Goal: Transaction & Acquisition: Purchase product/service

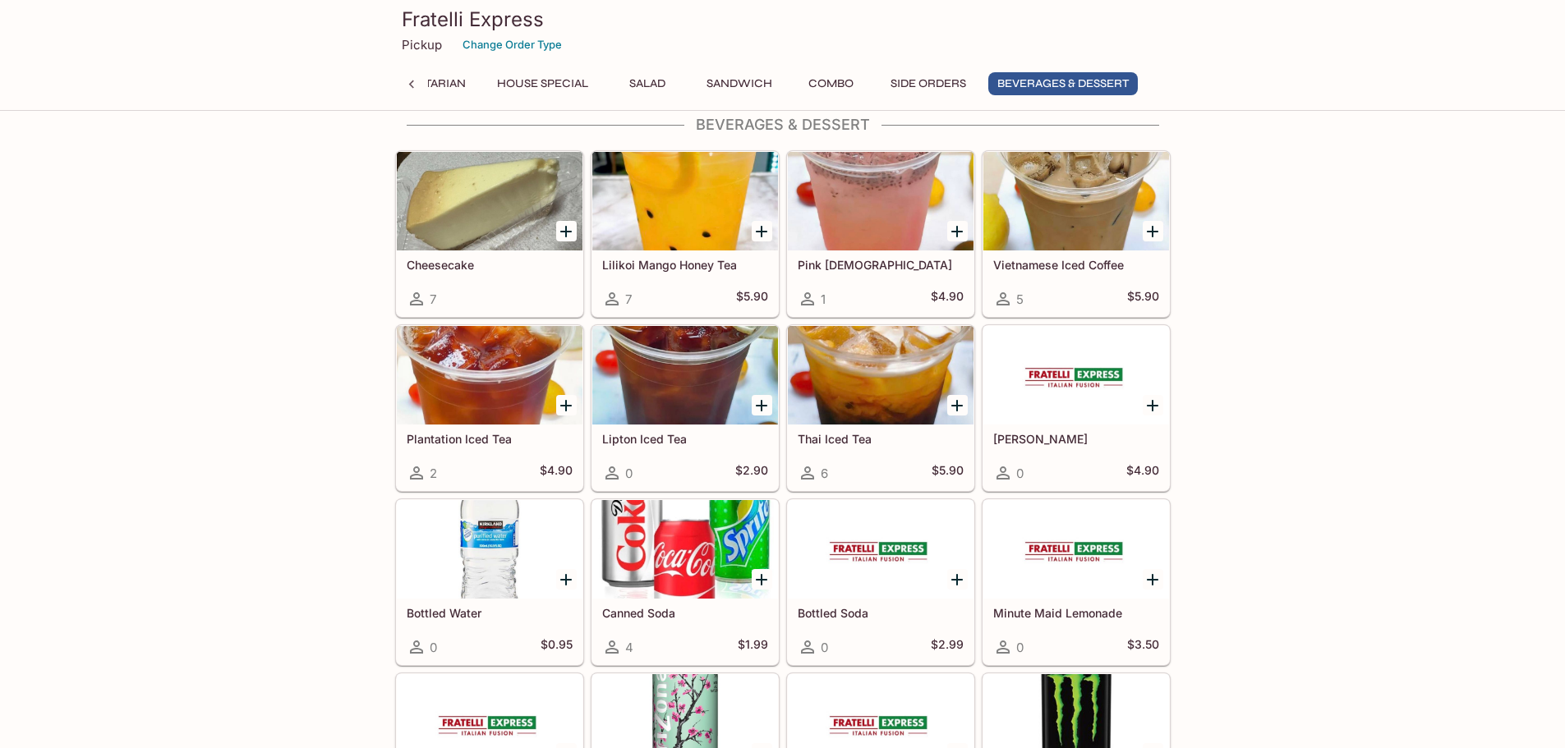
scroll to position [3642, 0]
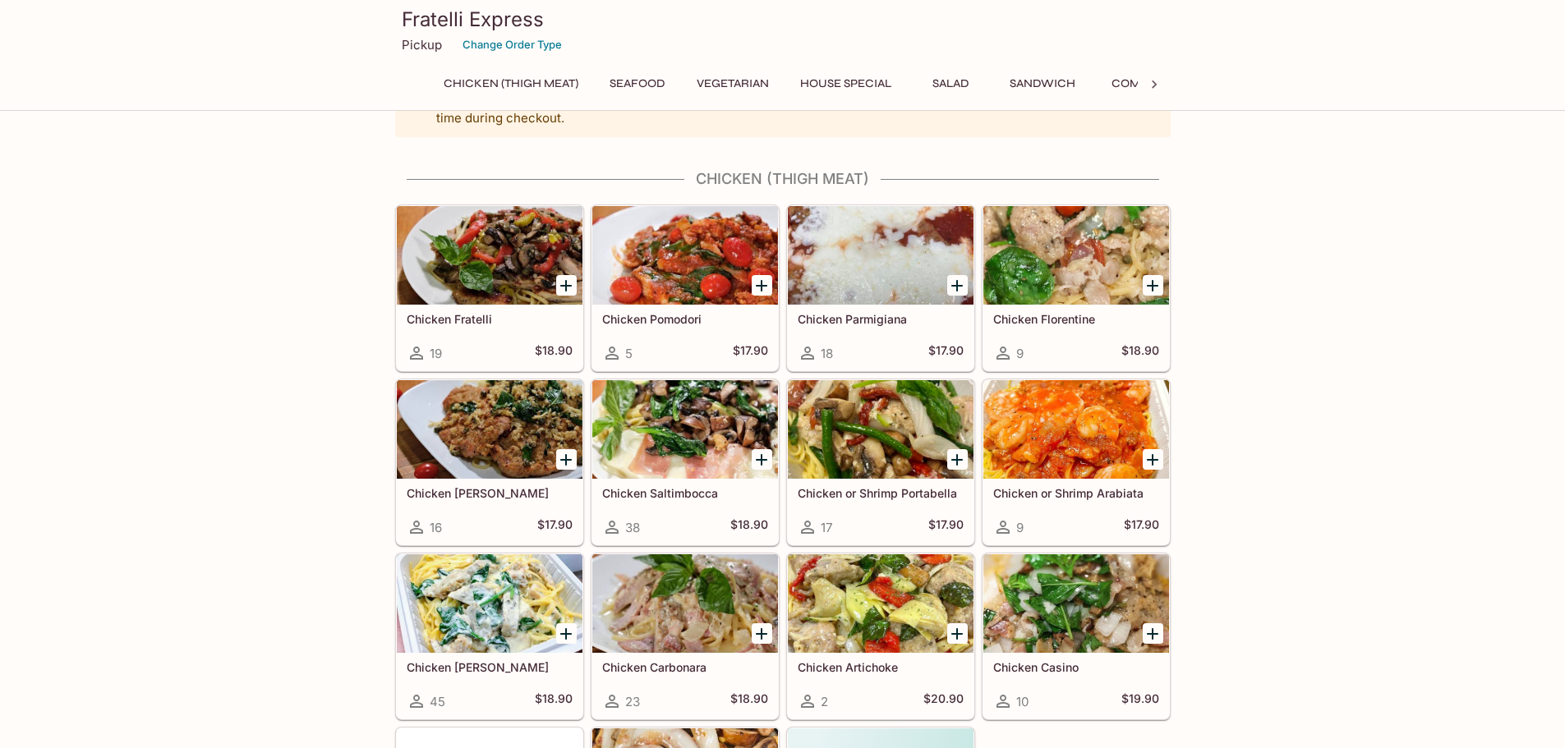
scroll to position [82, 0]
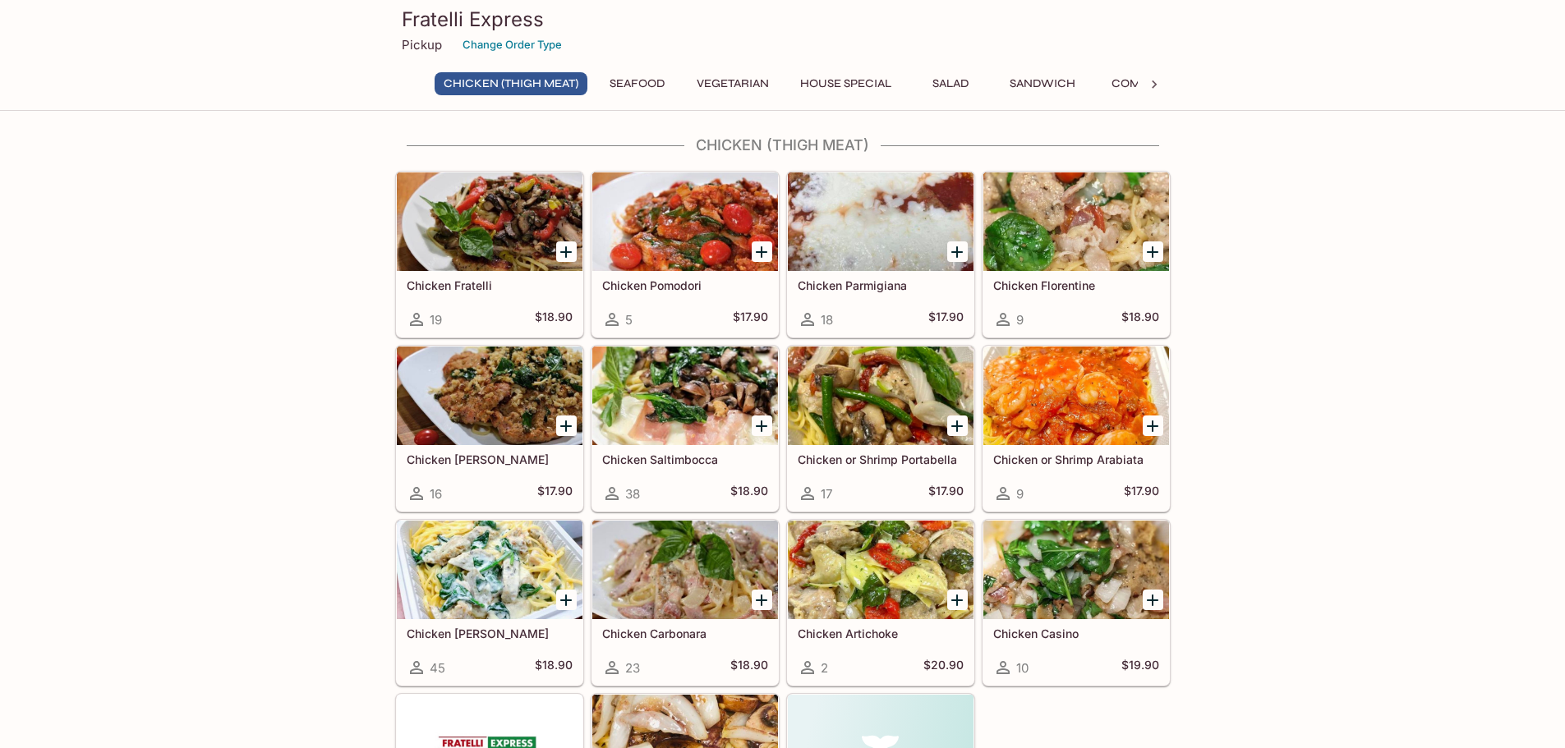
click at [643, 400] on div at bounding box center [685, 396] width 186 height 99
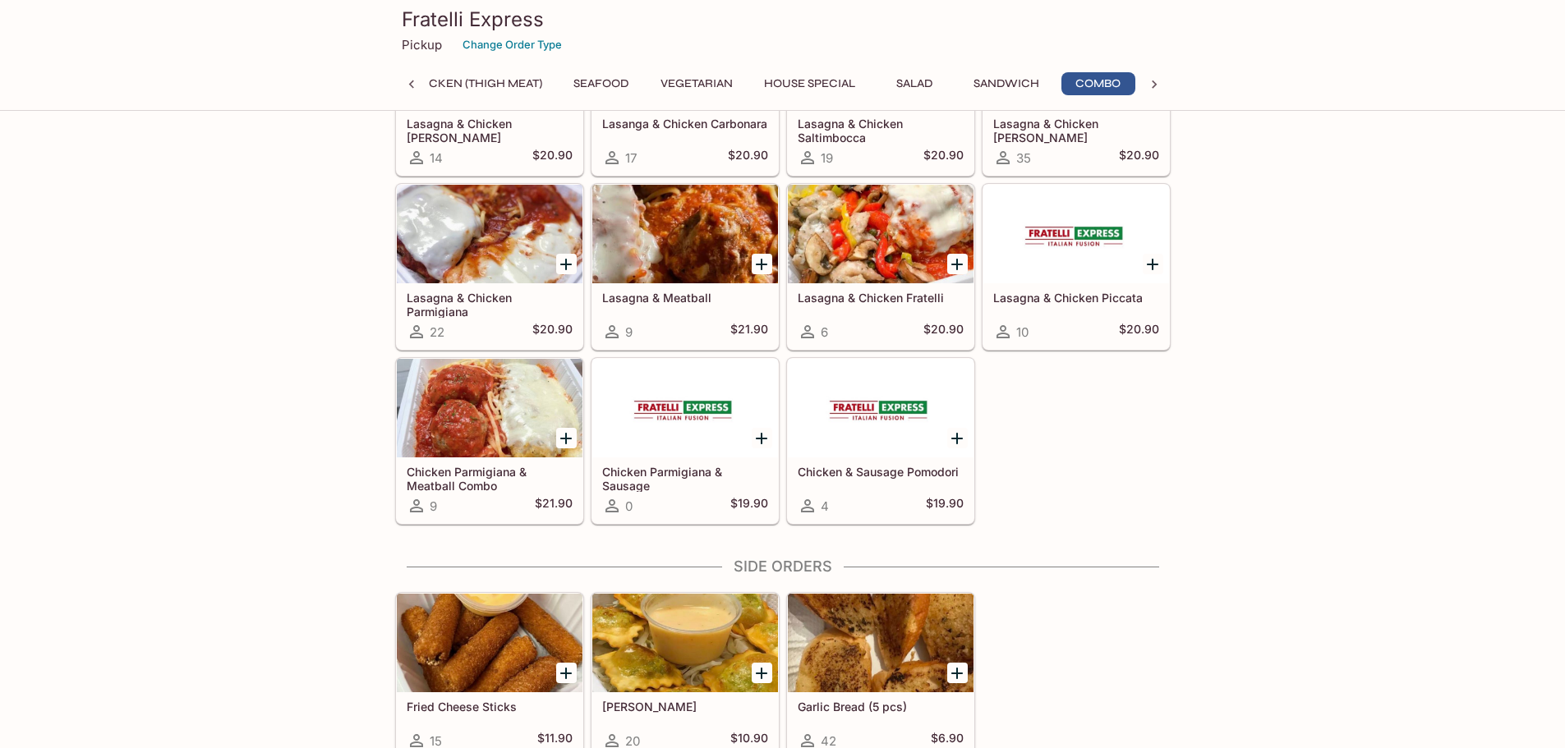
scroll to position [2875, 0]
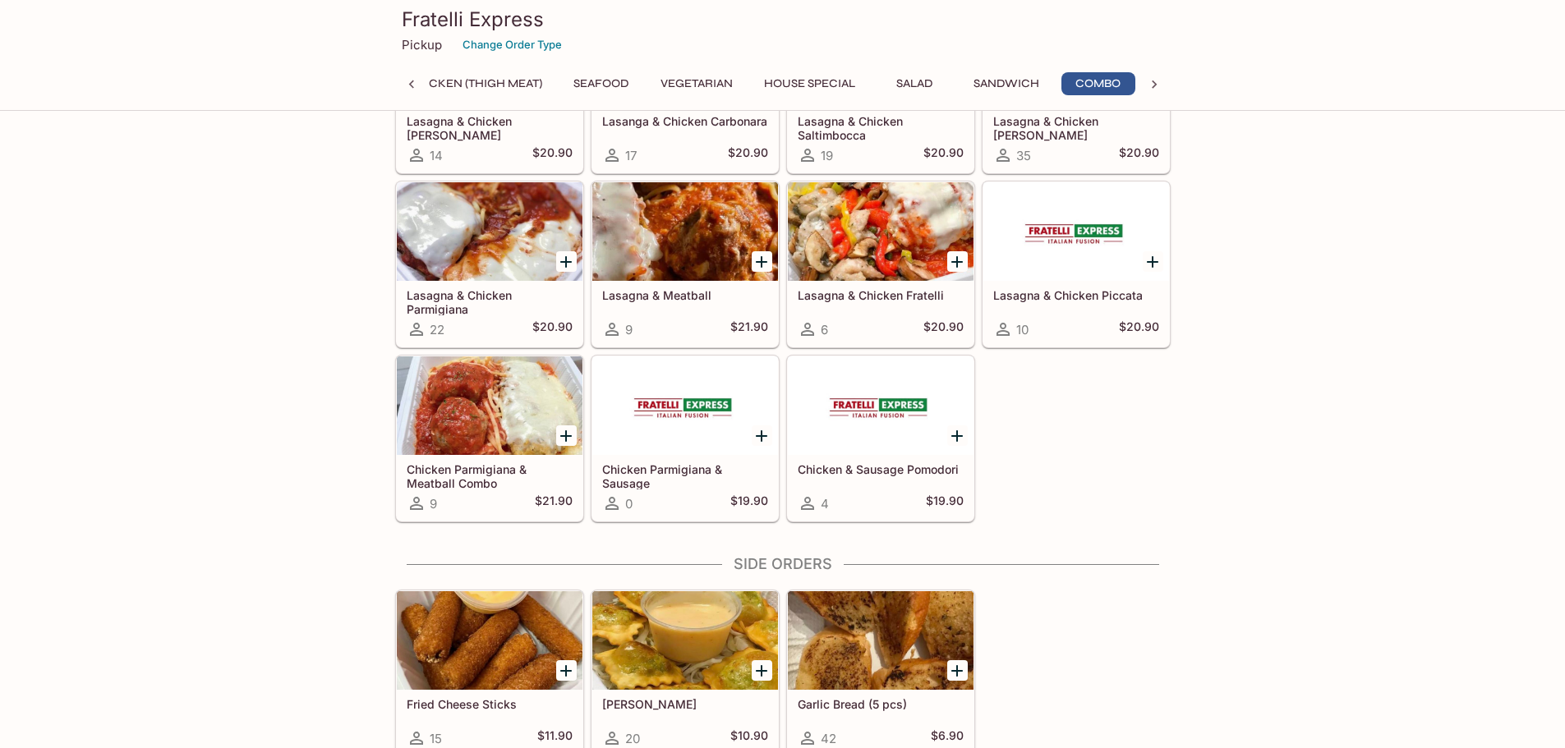
click at [451, 401] on div at bounding box center [490, 406] width 186 height 99
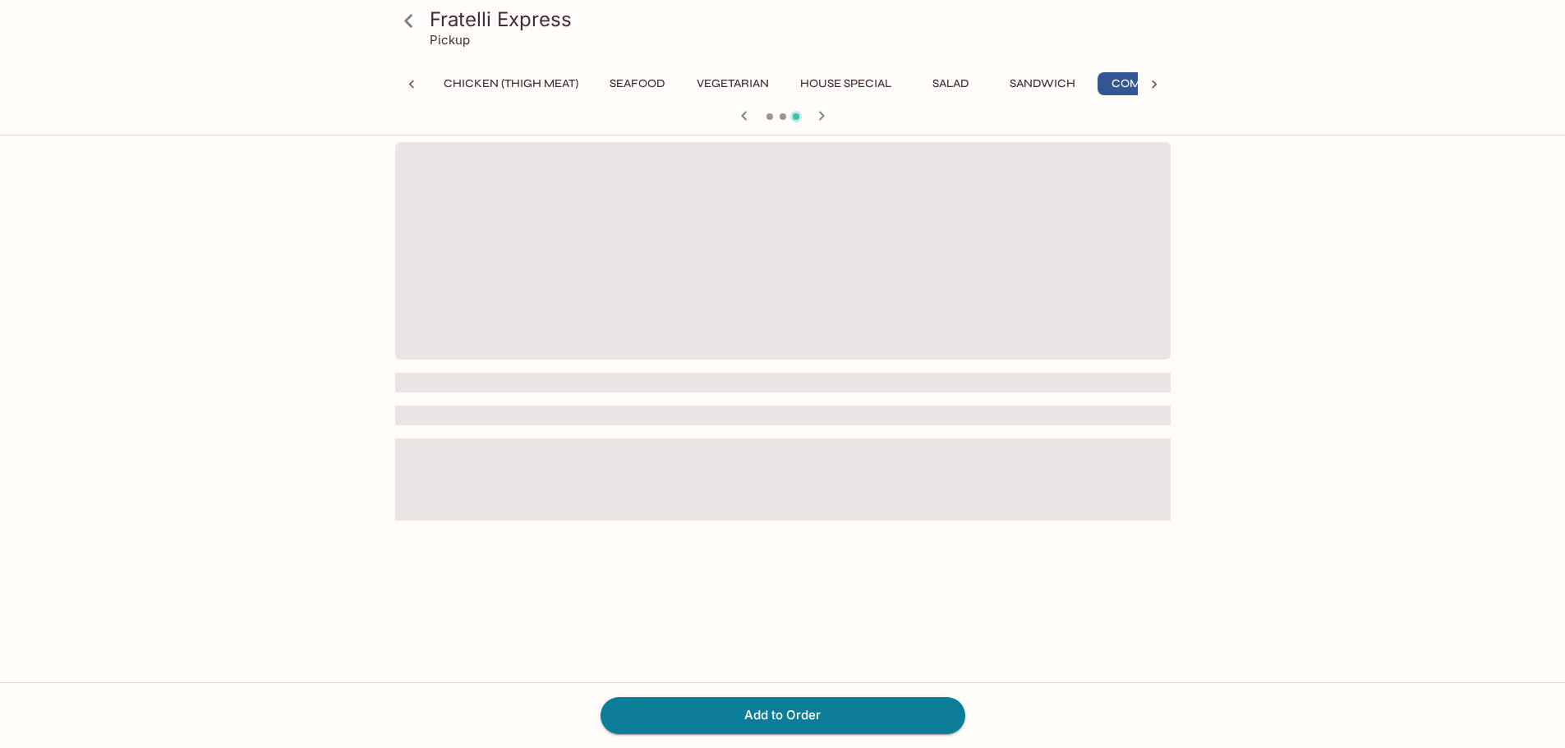
scroll to position [0, 36]
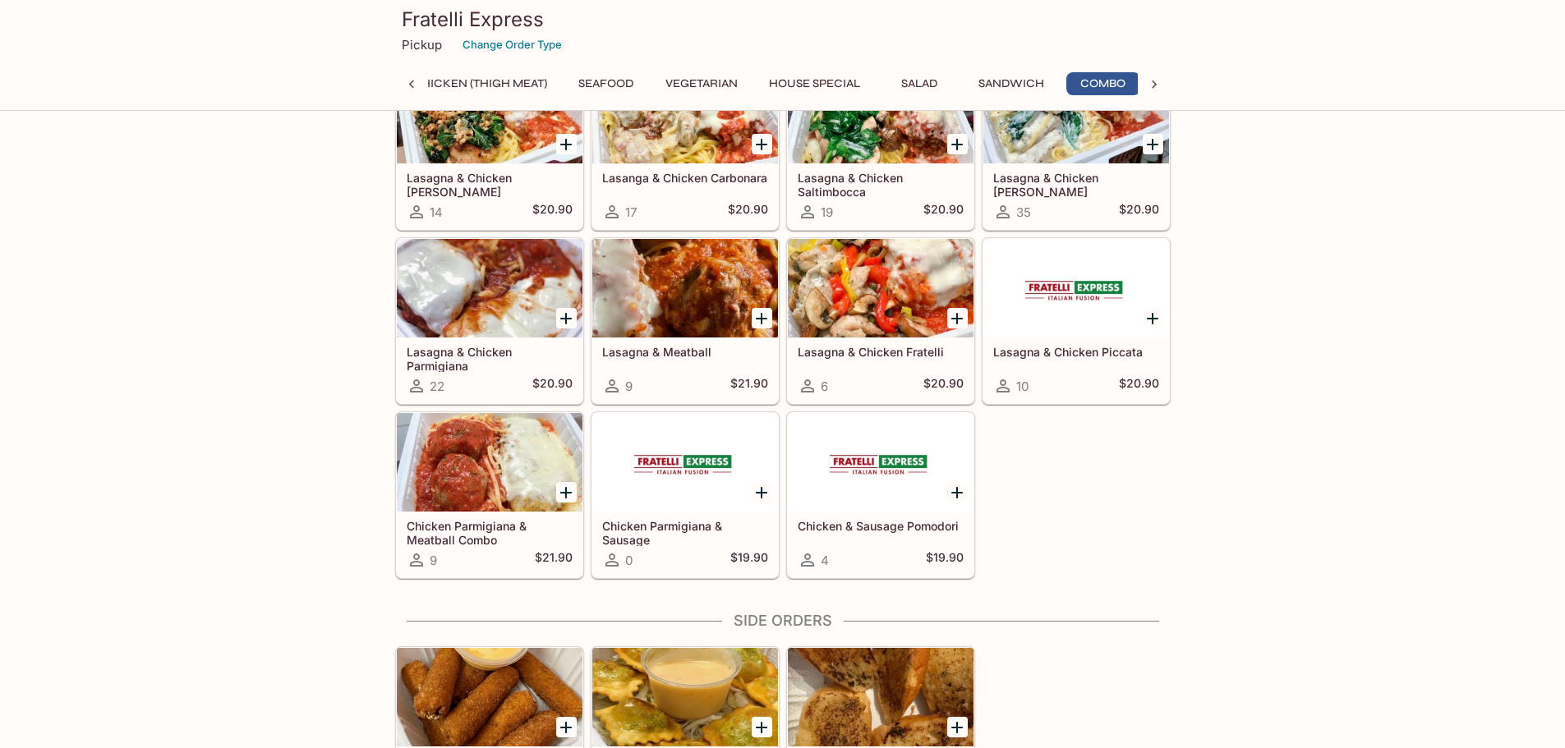
scroll to position [0, 36]
